Goal: Task Accomplishment & Management: Manage account settings

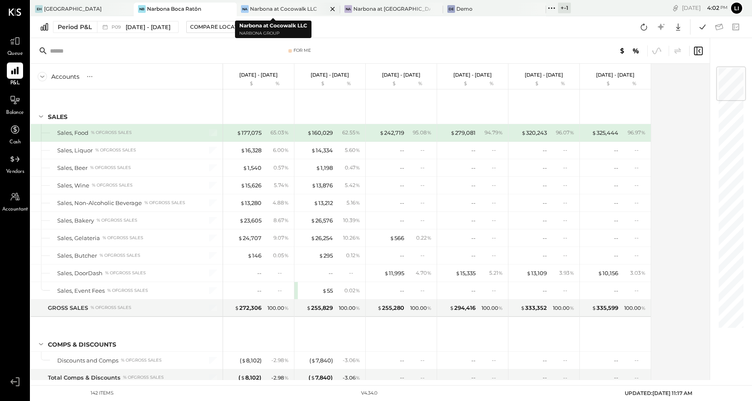
click at [266, 6] on div "Narbona at Cocowalk LLC" at bounding box center [283, 8] width 67 height 7
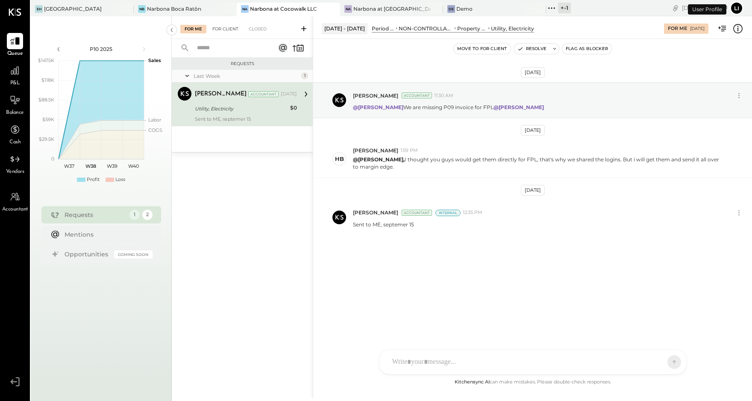
click at [223, 32] on div "For Client" at bounding box center [225, 29] width 35 height 9
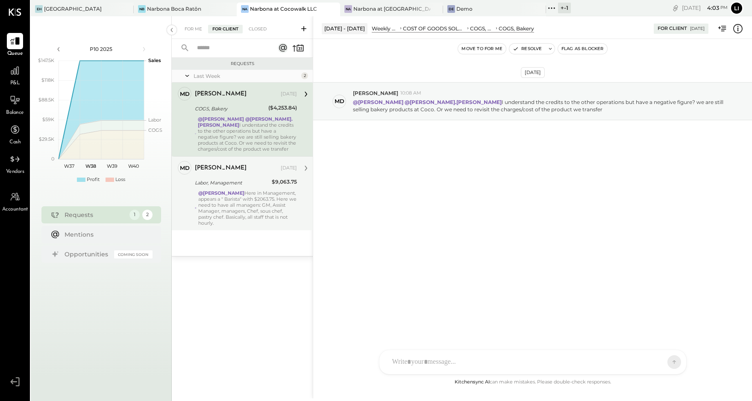
click at [235, 215] on div "@[PERSON_NAME] Here in Management, appears a " Barista" with $2063.75. Here we …" at bounding box center [247, 208] width 99 height 36
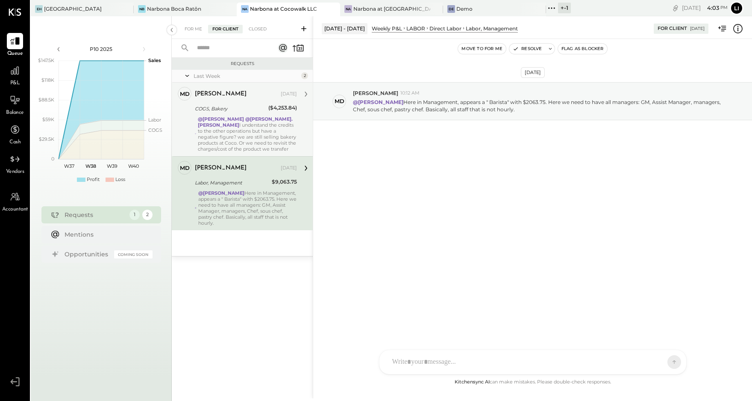
click at [261, 125] on div "@[PERSON_NAME] @[PERSON_NAME].[PERSON_NAME] I understand the credits to the oth…" at bounding box center [247, 134] width 99 height 36
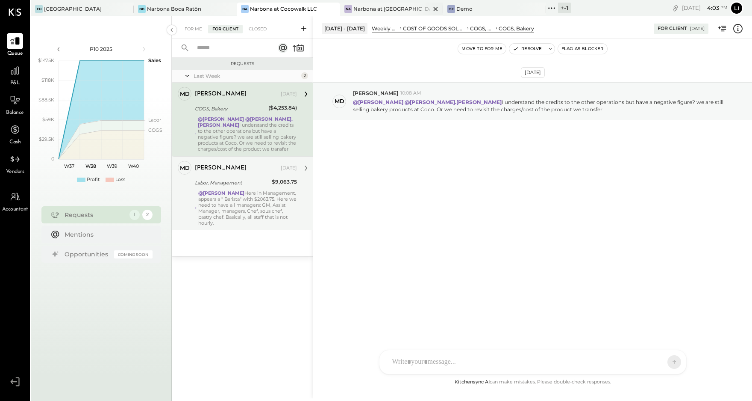
click at [354, 9] on div "Narbona at [GEOGRAPHIC_DATA] LLC" at bounding box center [392, 8] width 77 height 7
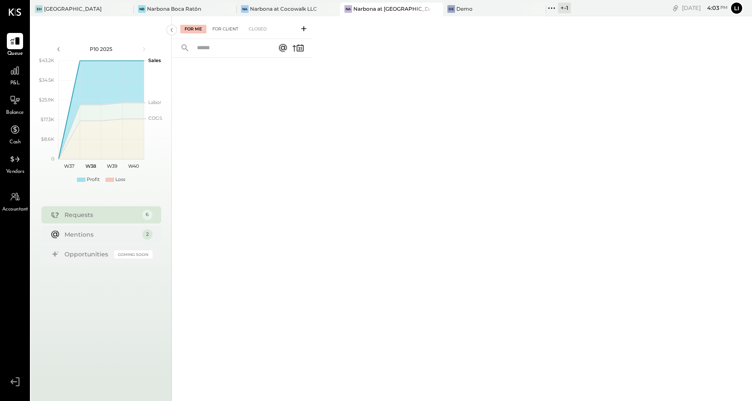
click at [233, 26] on div "For Client" at bounding box center [225, 29] width 35 height 9
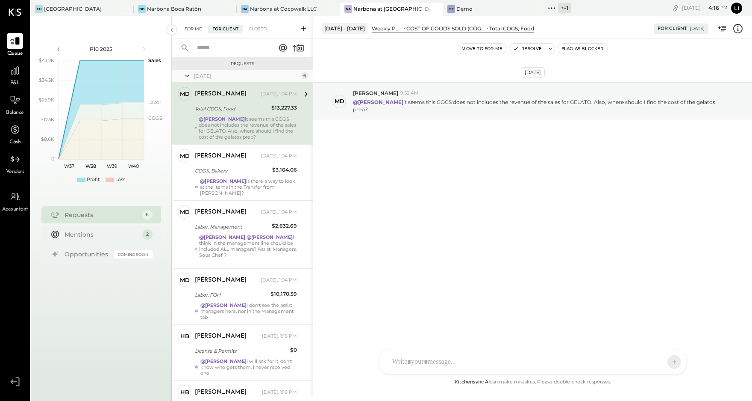
click at [185, 29] on div "For Me" at bounding box center [193, 29] width 26 height 9
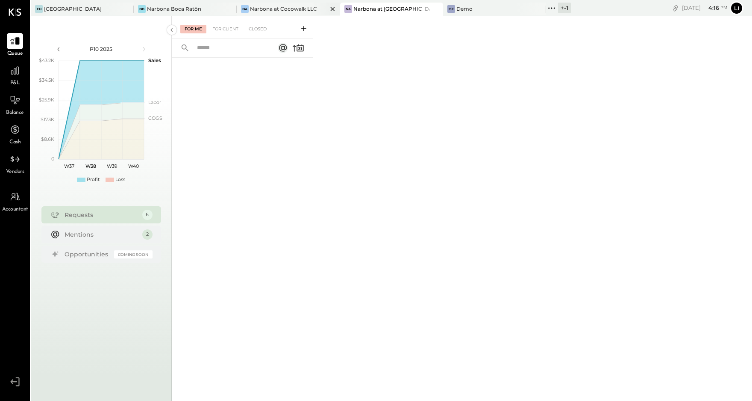
click at [272, 6] on div "Narbona at Cocowalk LLC" at bounding box center [283, 8] width 67 height 7
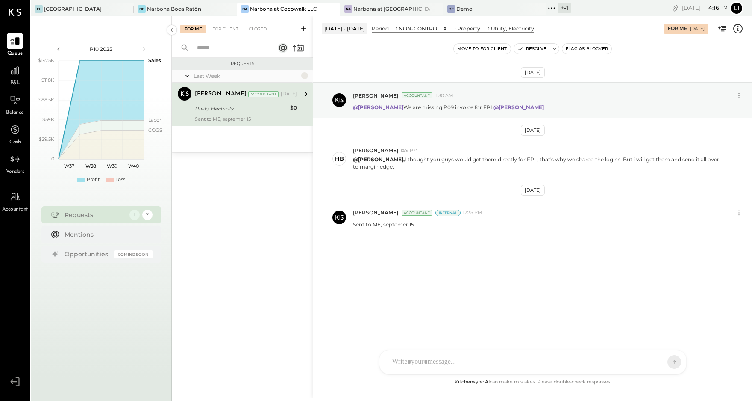
click at [445, 265] on div "[DATE] [PERSON_NAME] Accountant 11:30 AM @[PERSON_NAME] We are missing P09 invo…" at bounding box center [532, 179] width 439 height 239
click at [408, 261] on div "[DATE] [PERSON_NAME] Accountant 11:30 AM @[PERSON_NAME] We are missing P09 invo…" at bounding box center [532, 179] width 439 height 239
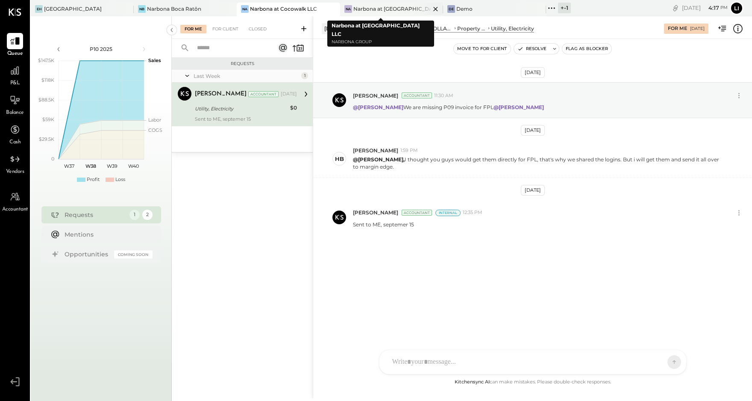
click at [354, 10] on div "Narbona at [GEOGRAPHIC_DATA] LLC" at bounding box center [392, 8] width 77 height 7
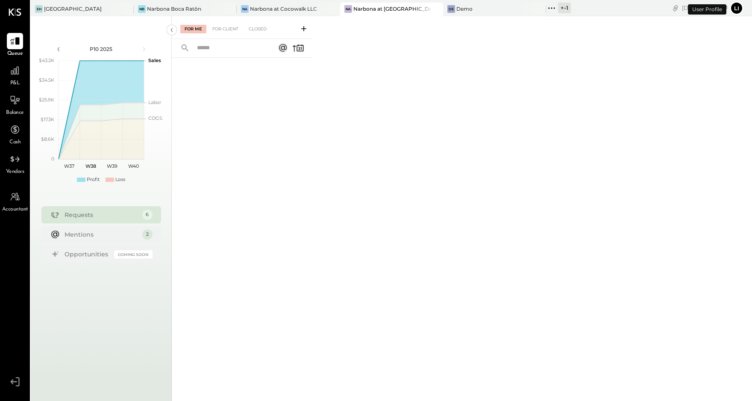
click at [230, 36] on div "For Me For Client Closed" at bounding box center [242, 27] width 141 height 23
click at [227, 30] on div "For Client" at bounding box center [225, 29] width 35 height 9
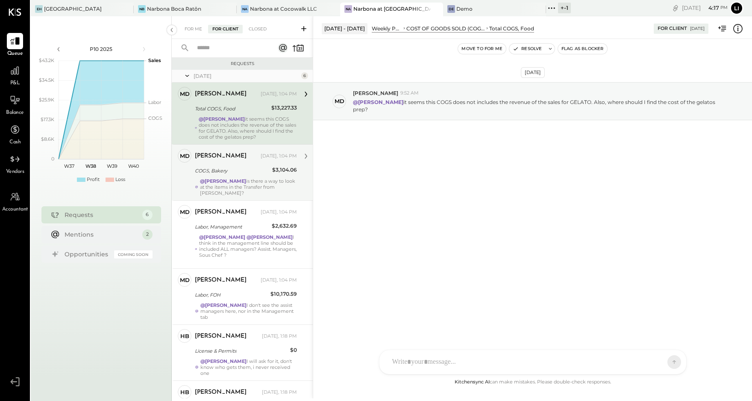
click at [224, 162] on div "[PERSON_NAME] [DATE], 1:04 PM" at bounding box center [246, 156] width 102 height 15
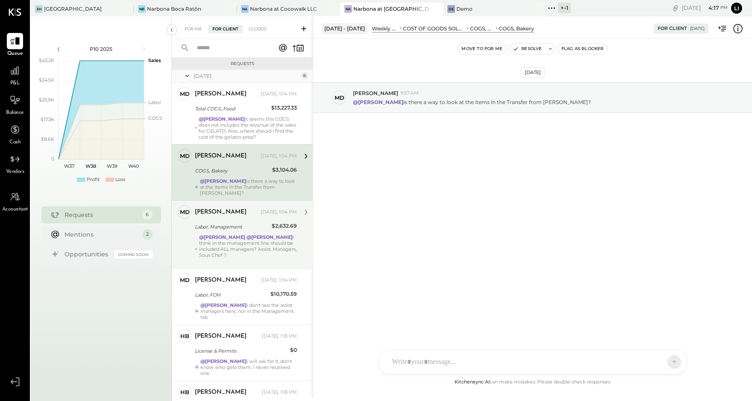
click at [239, 225] on div "[PERSON_NAME] [DATE], 1:04 PM Labor, Management $2,632.69 @[PERSON_NAME] @[PERS…" at bounding box center [246, 234] width 102 height 59
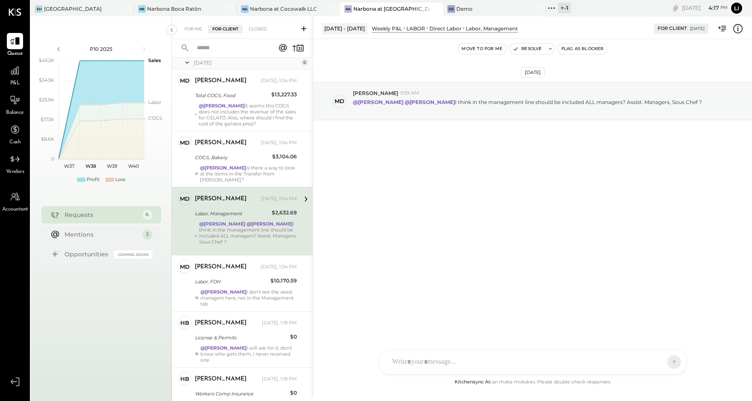
scroll to position [30, 0]
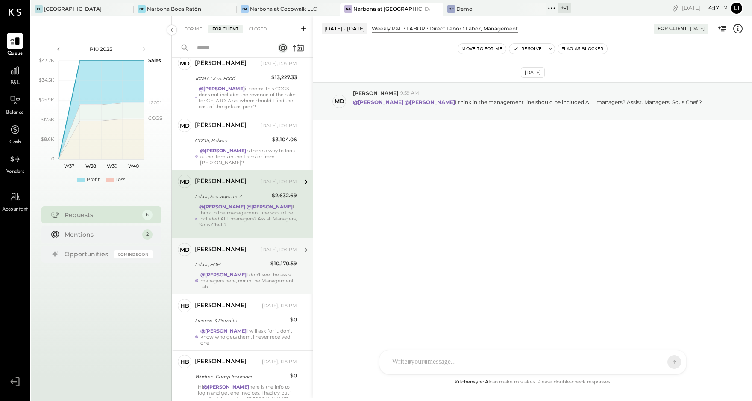
click at [236, 271] on div "@[PERSON_NAME] I don't see the assist managers here, nor in the Management tab" at bounding box center [249, 280] width 97 height 18
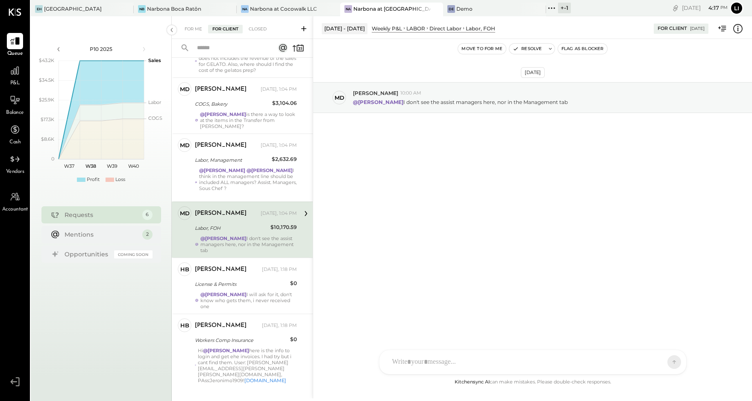
scroll to position [67, 0]
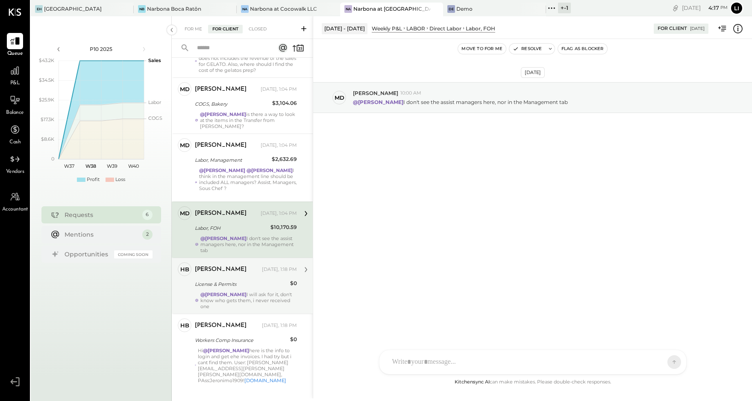
click at [242, 279] on div "License & Permits" at bounding box center [241, 284] width 93 height 10
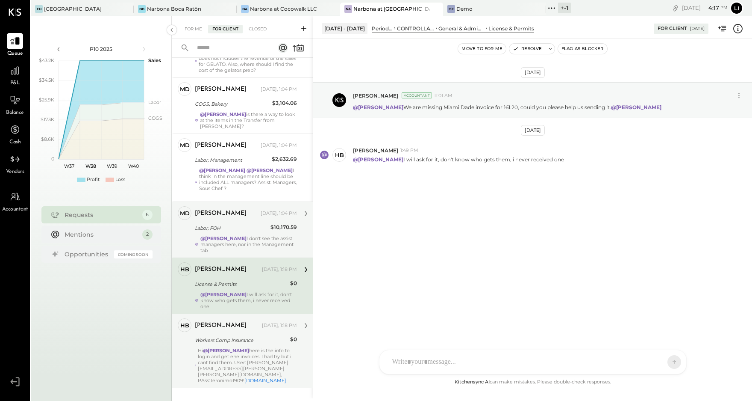
click at [243, 363] on div "Hi @[PERSON_NAME] here is the info to login and get ehe invoices. I had try but…" at bounding box center [247, 365] width 99 height 36
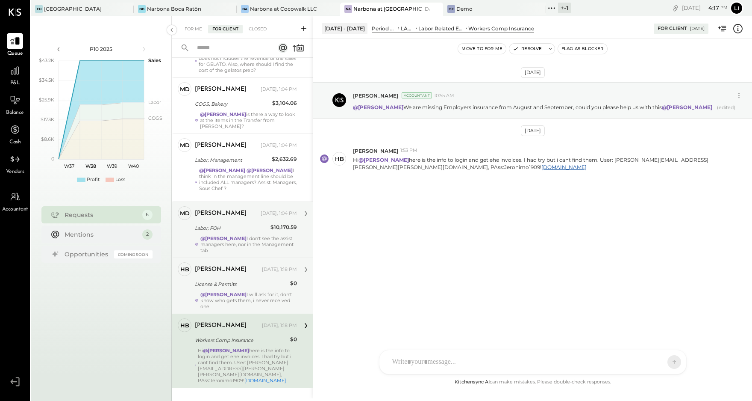
click at [239, 271] on div "[PERSON_NAME] [DATE], 1:18 PM License & Permits $0 @[PERSON_NAME] I will ask fo…" at bounding box center [246, 285] width 102 height 47
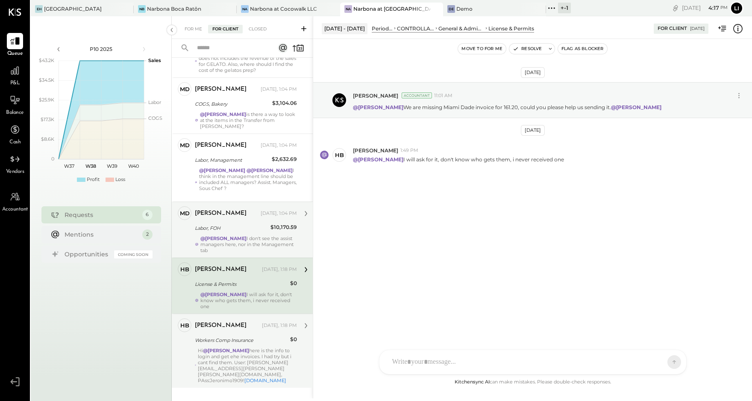
click at [244, 224] on div "Labor, FOH" at bounding box center [231, 228] width 73 height 9
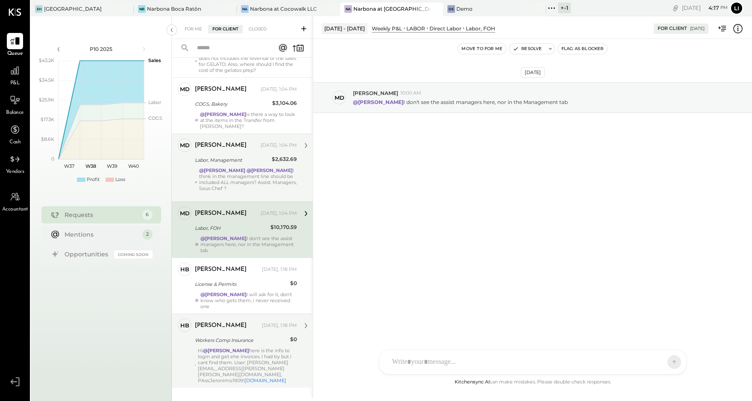
click at [252, 167] on strong "@[PERSON_NAME]" at bounding box center [270, 170] width 46 height 6
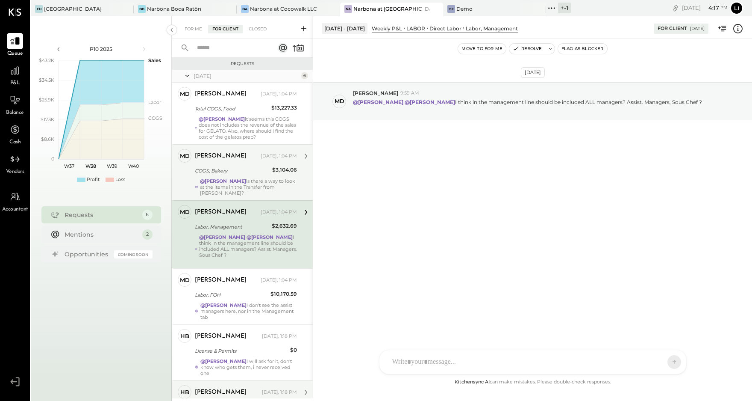
click at [238, 162] on div "[PERSON_NAME] [DATE], 1:04 PM" at bounding box center [246, 156] width 102 height 15
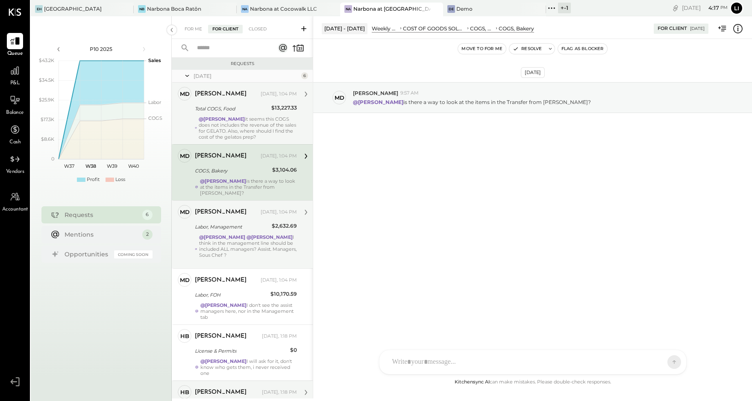
click at [239, 99] on div "[PERSON_NAME] [DATE], 1:04 PM" at bounding box center [246, 94] width 102 height 12
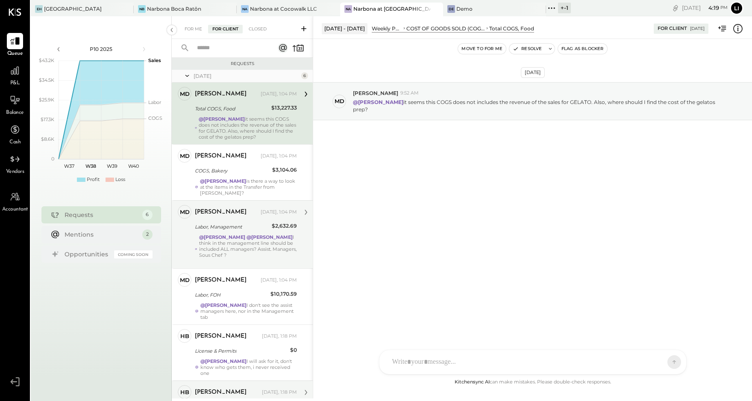
click at [152, 21] on div "P10 2025 polygon, polyline { transition: fill-opacity 0.1s, stroke-opacity 0.1s…" at bounding box center [101, 216] width 141 height 401
click at [151, 10] on div "Narbona Boca Ratōn" at bounding box center [174, 8] width 54 height 7
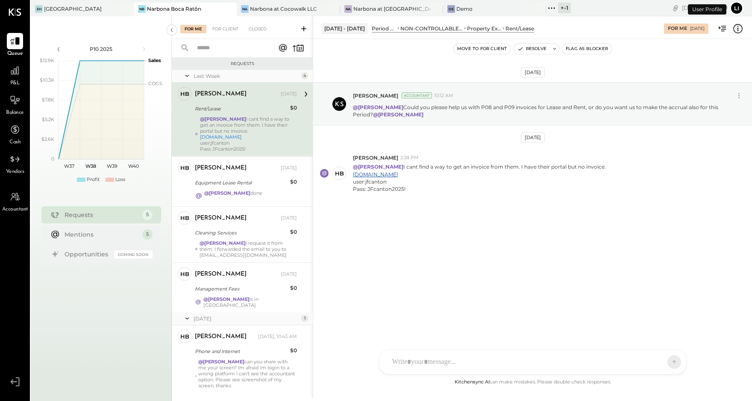
click at [433, 271] on div "[DATE] [PERSON_NAME] Accountant 10:12 AM @[PERSON_NAME] Could you please help u…" at bounding box center [532, 208] width 439 height 338
click at [415, 246] on div "[DATE] [PERSON_NAME] Accountant 10:12 AM @[PERSON_NAME] Could you please help u…" at bounding box center [532, 161] width 439 height 203
click at [442, 319] on div "[DATE] [PERSON_NAME] Accountant 10:12 AM @[PERSON_NAME] Could you please help u…" at bounding box center [532, 208] width 439 height 338
click at [439, 277] on div "[DATE] [PERSON_NAME] Accountant 10:12 AM @[PERSON_NAME] Could you please help u…" at bounding box center [532, 208] width 439 height 338
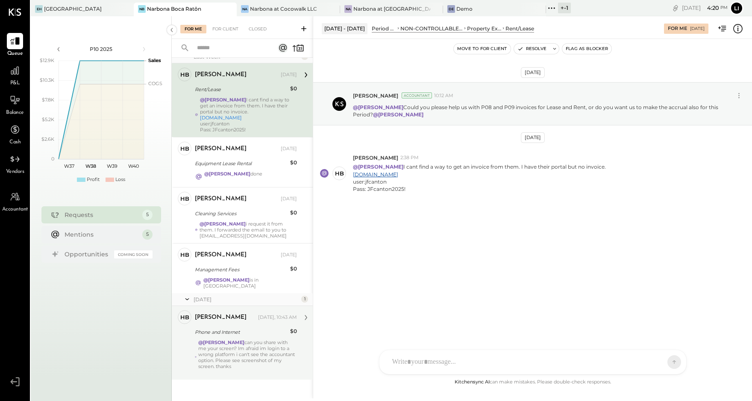
click at [251, 319] on div "[PERSON_NAME] [DATE], 10:43 AM" at bounding box center [246, 317] width 102 height 15
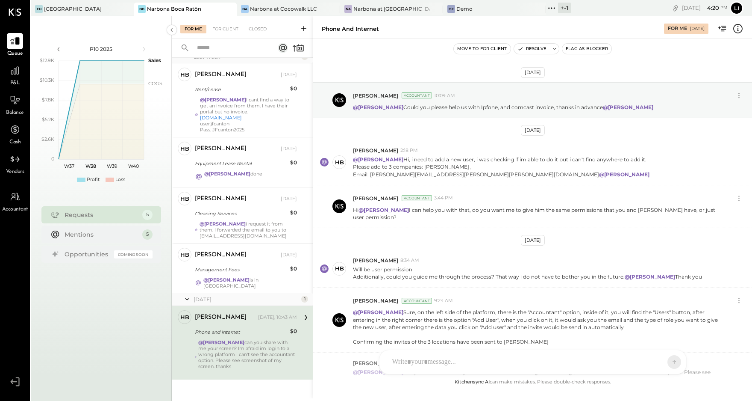
scroll to position [103, 0]
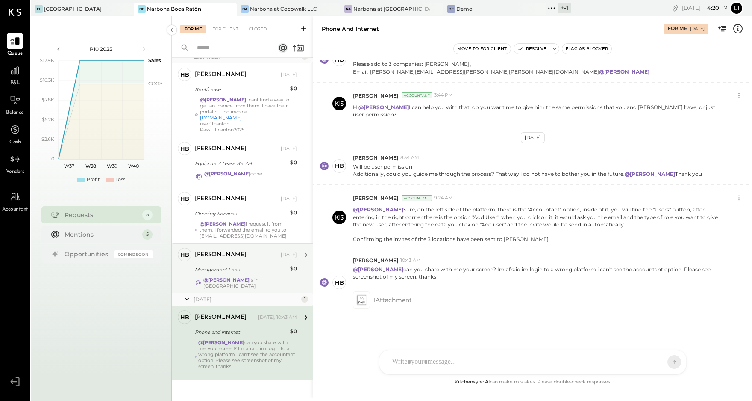
click at [248, 269] on div "Management Fees" at bounding box center [241, 269] width 93 height 9
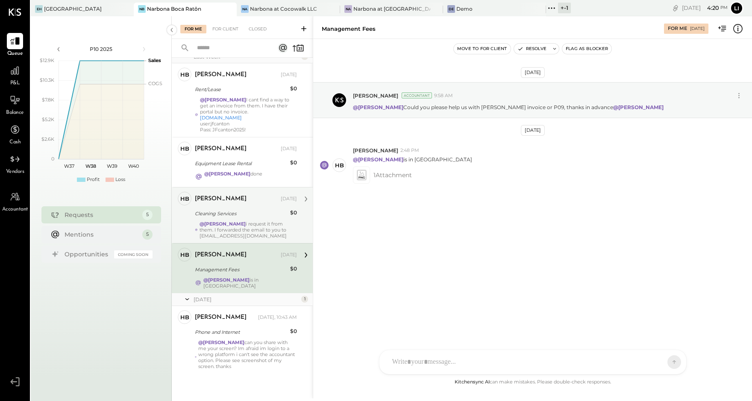
click at [248, 208] on div "Cleaning Services" at bounding box center [241, 213] width 93 height 10
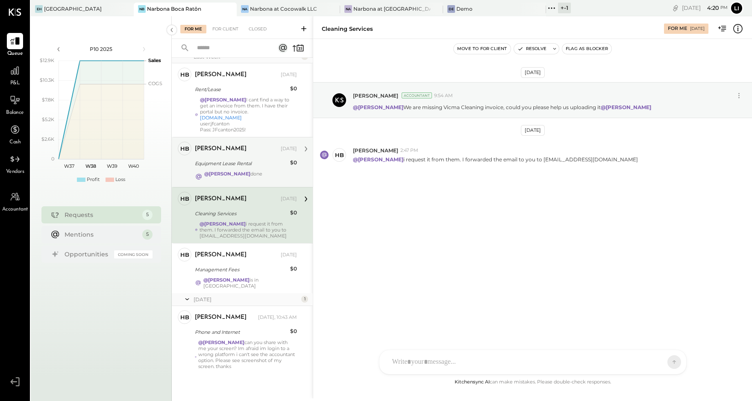
click at [248, 160] on div "Equipment Lease Rental" at bounding box center [241, 163] width 93 height 9
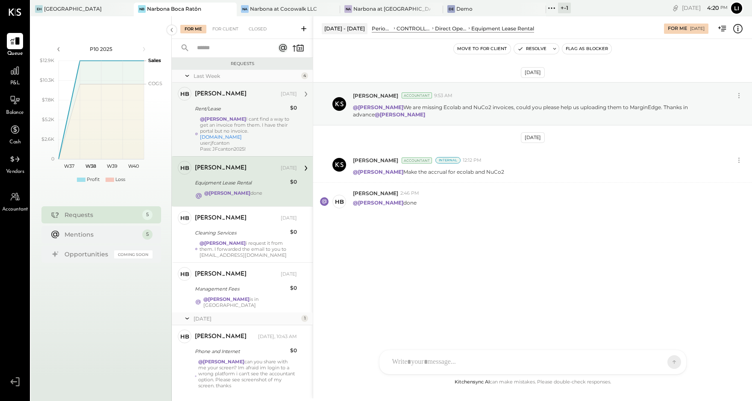
click at [239, 98] on div "[PERSON_NAME] [DATE]" at bounding box center [246, 94] width 102 height 12
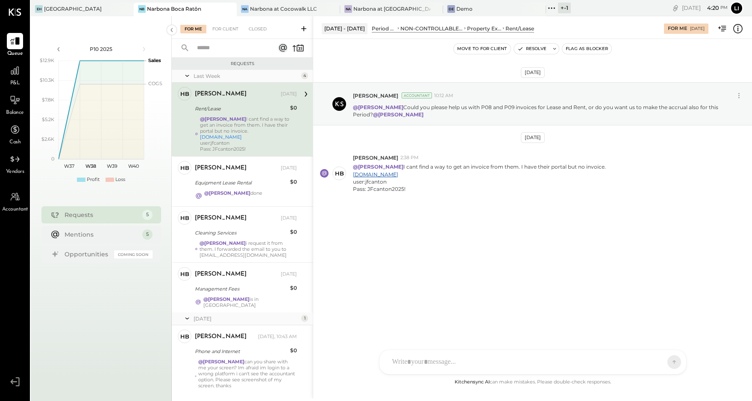
click at [222, 33] on div "For Client" at bounding box center [225, 29] width 35 height 9
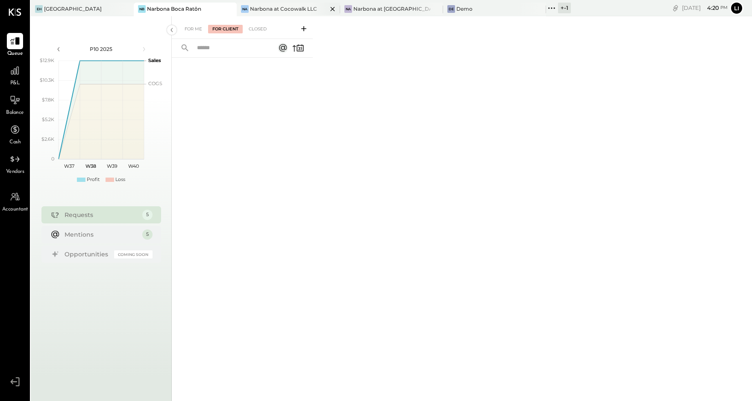
click at [257, 6] on div "Narbona at Cocowalk LLC" at bounding box center [283, 8] width 67 height 7
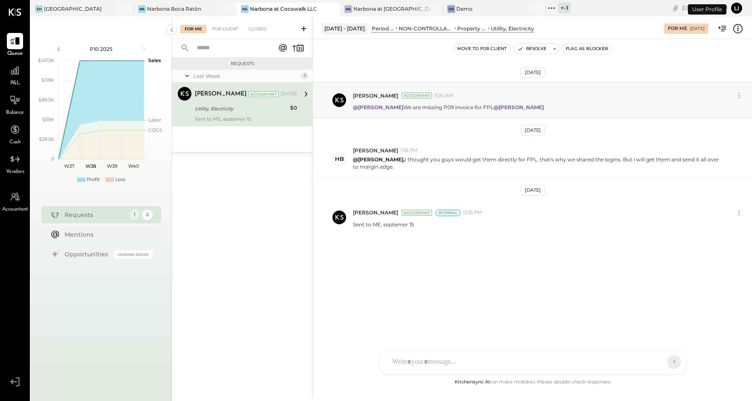
click at [224, 35] on div "For Me For Client Closed" at bounding box center [242, 27] width 141 height 23
click at [223, 32] on div "For Client" at bounding box center [225, 29] width 35 height 9
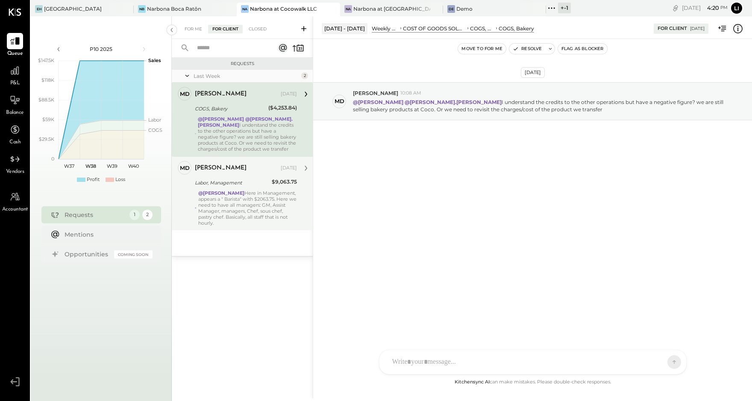
click at [253, 209] on div "@[PERSON_NAME] Here in Management, appears a " Barista" with $2063.75. Here we …" at bounding box center [247, 208] width 99 height 36
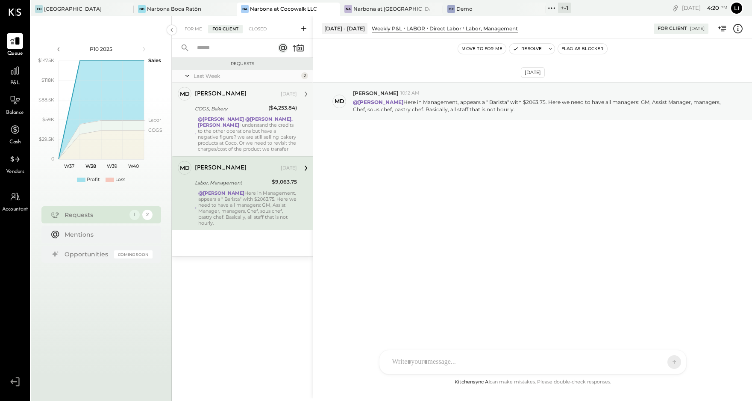
click at [238, 121] on strong "@[PERSON_NAME].[PERSON_NAME]" at bounding box center [245, 122] width 95 height 12
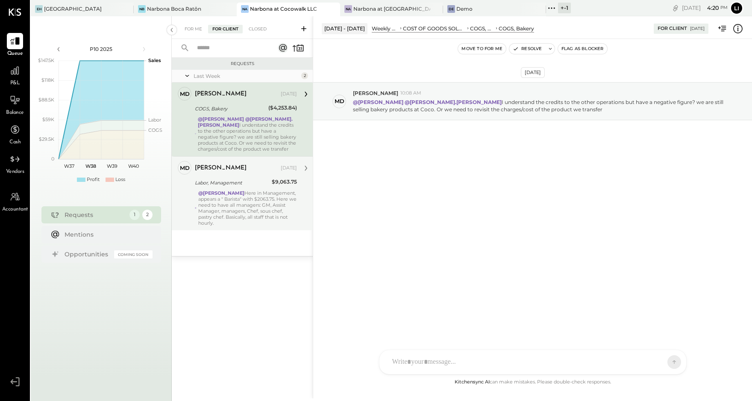
click at [245, 209] on div "@[PERSON_NAME] Here in Management, appears a " Barista" with $2063.75. Here we …" at bounding box center [247, 208] width 99 height 36
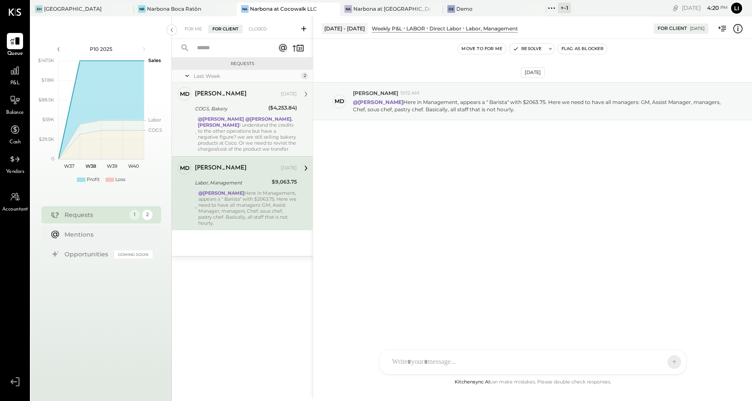
click at [234, 122] on div "@[PERSON_NAME] @[PERSON_NAME].[PERSON_NAME] I understand the credits to the oth…" at bounding box center [247, 134] width 99 height 36
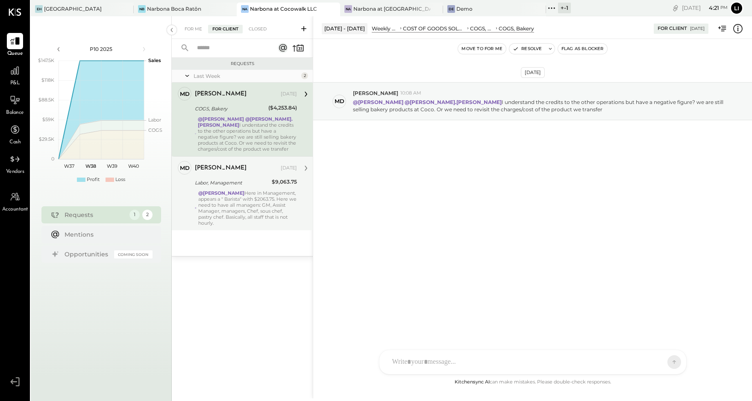
click at [393, 195] on div "[DATE] Md [PERSON_NAME] 10:08 AM @[PERSON_NAME] @[PERSON_NAME].[PERSON_NAME] I …" at bounding box center [532, 208] width 439 height 338
click at [9, 207] on span "Accountant" at bounding box center [15, 210] width 26 height 8
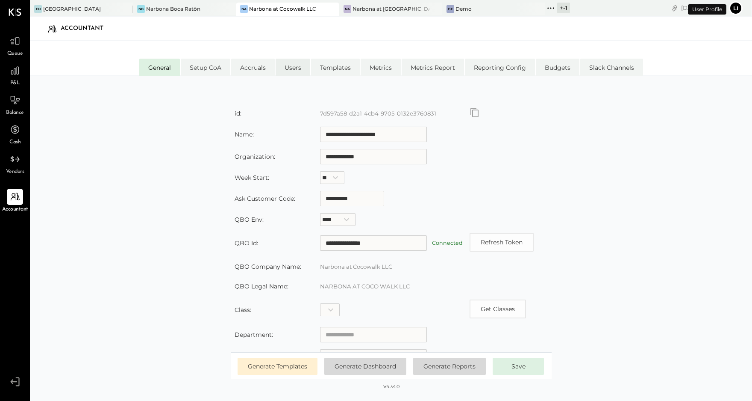
click at [289, 64] on li "Users" at bounding box center [293, 67] width 35 height 17
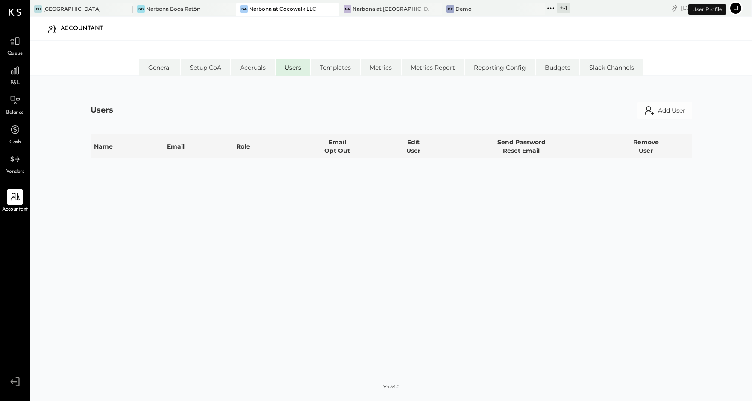
select select "*****"
select select "********"
select select "*****"
select select "**********"
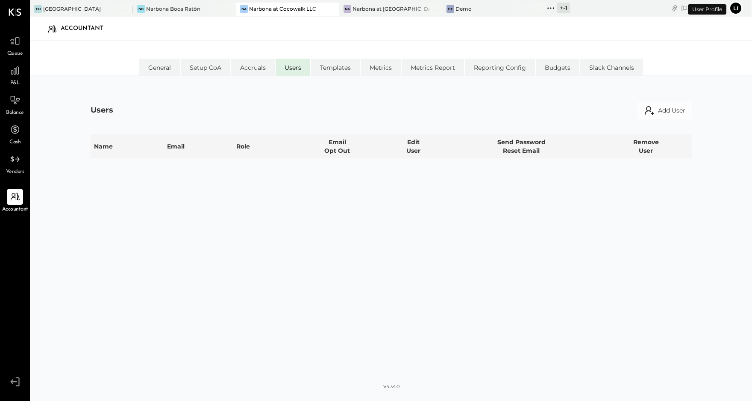
select select "*****"
select select "**********"
select select "*****"
select select "********"
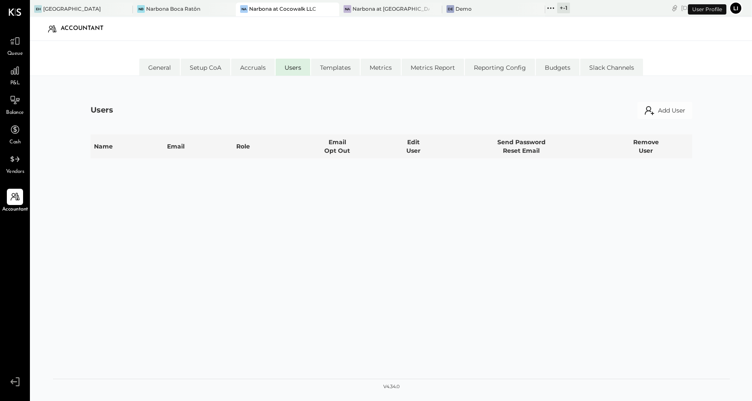
select select "********"
select select "*****"
select select "********"
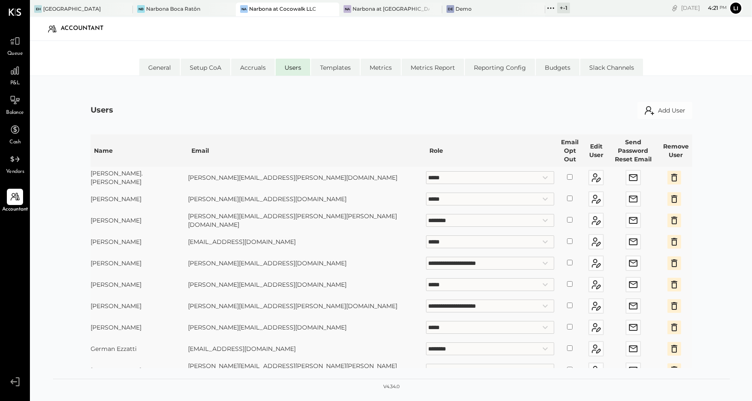
click at [242, 106] on div "Users Add User" at bounding box center [392, 110] width 602 height 17
